Goal: Check status: Check status

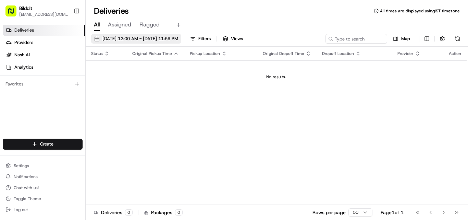
click at [162, 35] on button "[DATE] 12:00 AM - [DATE] 11:59 PM" at bounding box center [136, 39] width 90 height 10
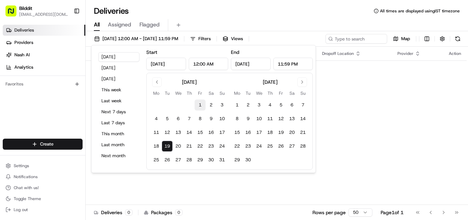
click at [200, 105] on button "1" at bounding box center [200, 104] width 11 height 11
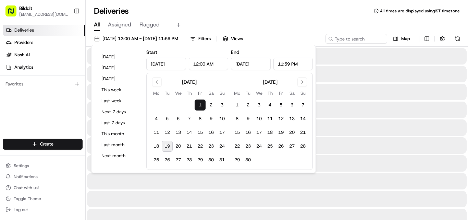
type input "[DATE]"
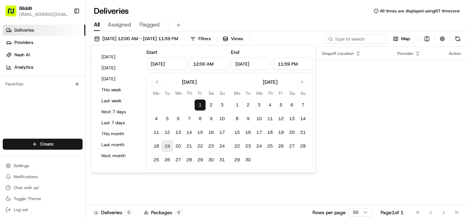
click at [169, 144] on button "19" at bounding box center [167, 145] width 11 height 11
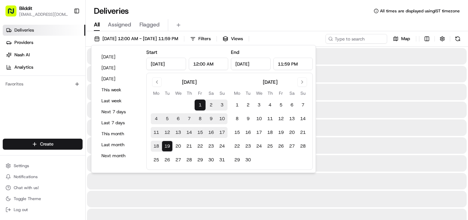
type input "[DATE]"
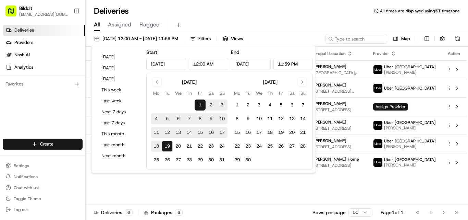
click at [231, 180] on div "Status Original Pickup Time Pickup Location Original Dropoff Time Dropoff Locat…" at bounding box center [276, 126] width 381 height 158
